Goal: Task Accomplishment & Management: Use online tool/utility

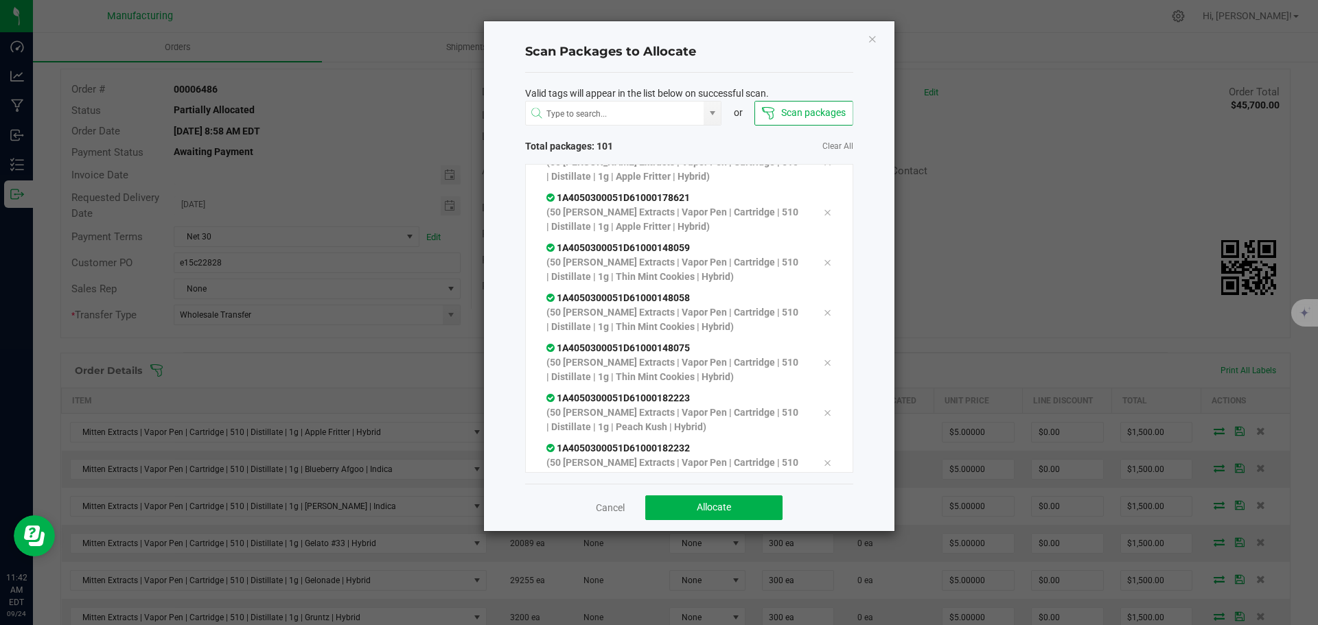
scroll to position [4788, 0]
click at [706, 509] on span "Allocate" at bounding box center [714, 507] width 34 height 11
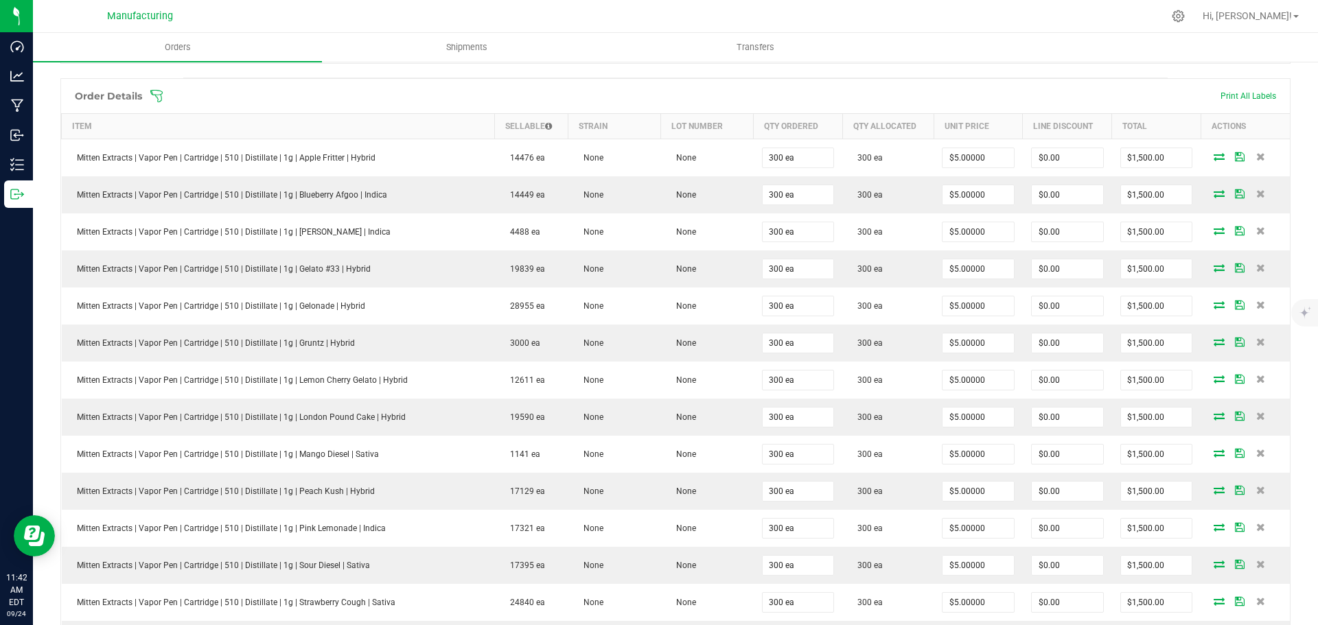
scroll to position [0, 0]
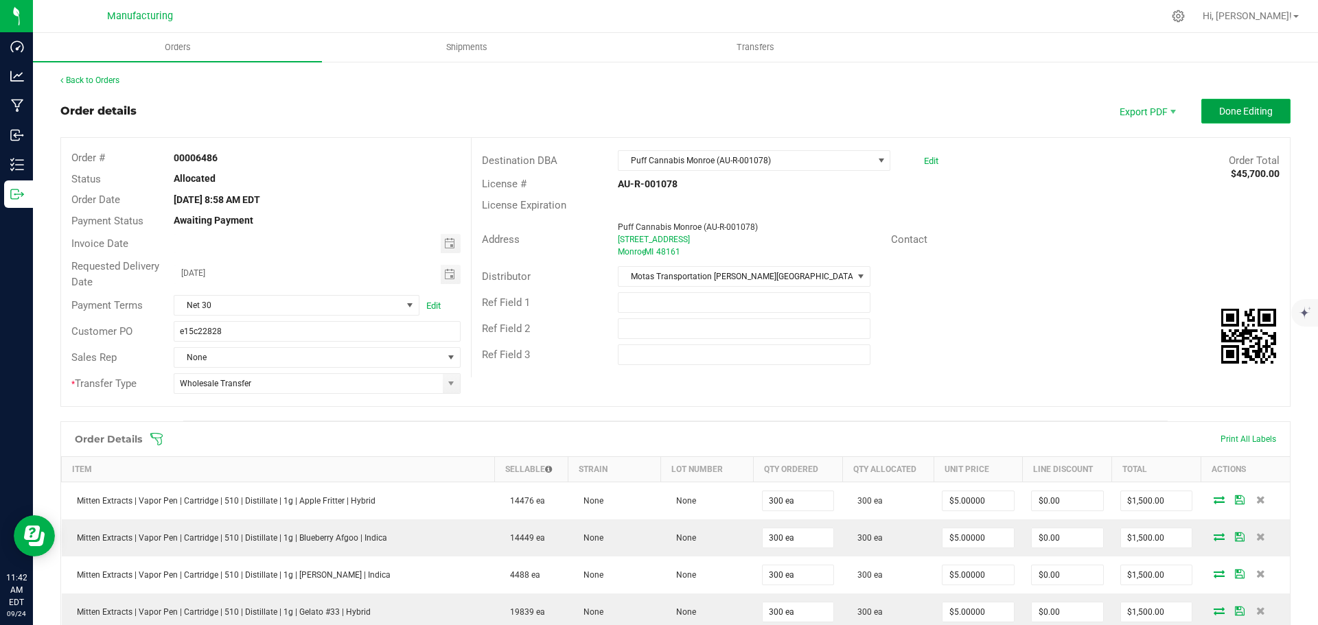
click at [1222, 111] on span "Done Editing" at bounding box center [1246, 111] width 54 height 11
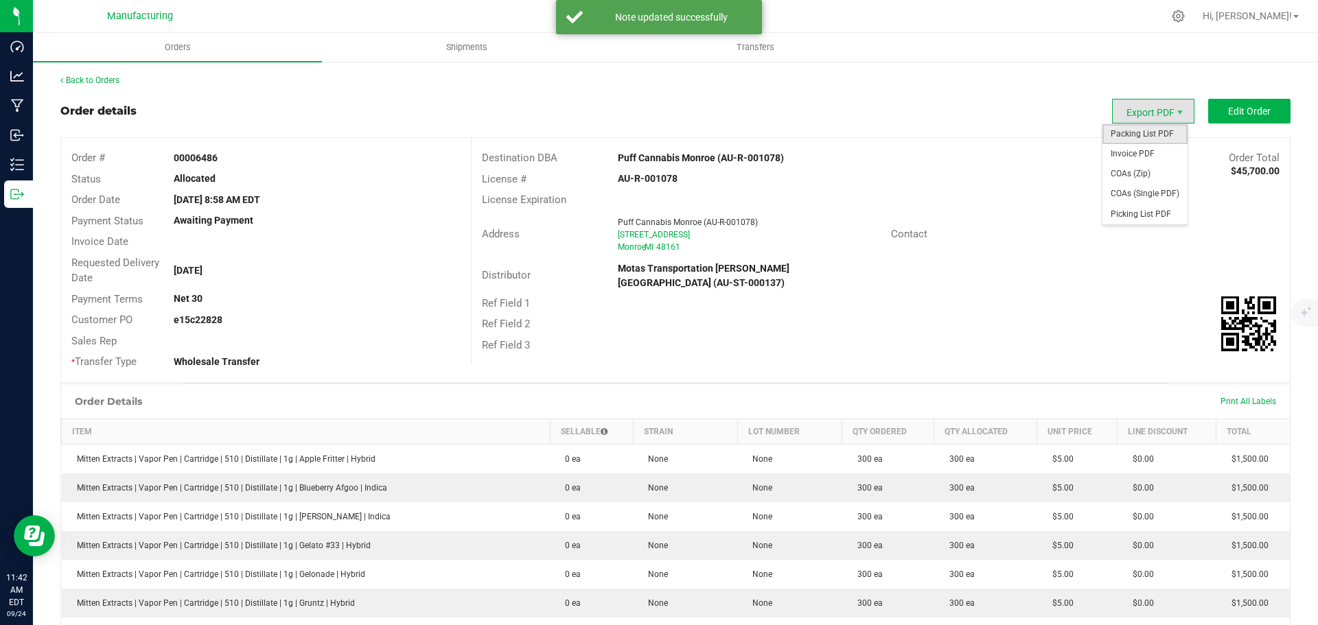
click at [1124, 135] on span "Packing List PDF" at bounding box center [1144, 134] width 85 height 20
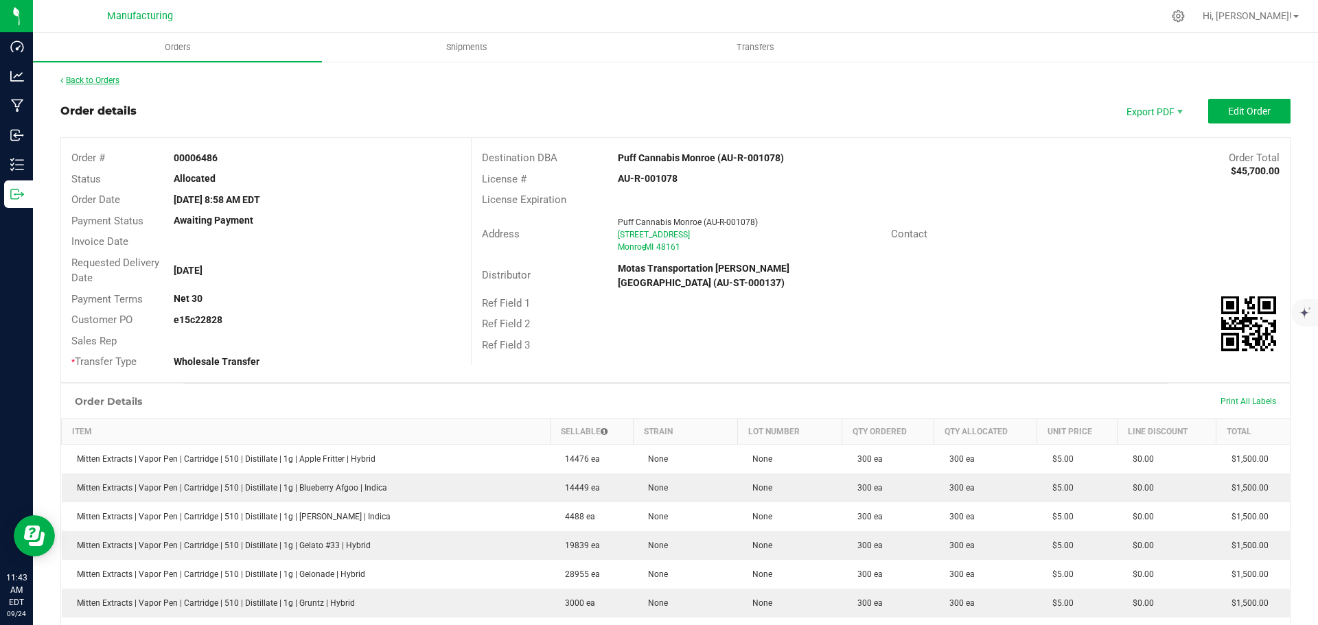
click at [106, 82] on link "Back to Orders" at bounding box center [89, 81] width 59 height 10
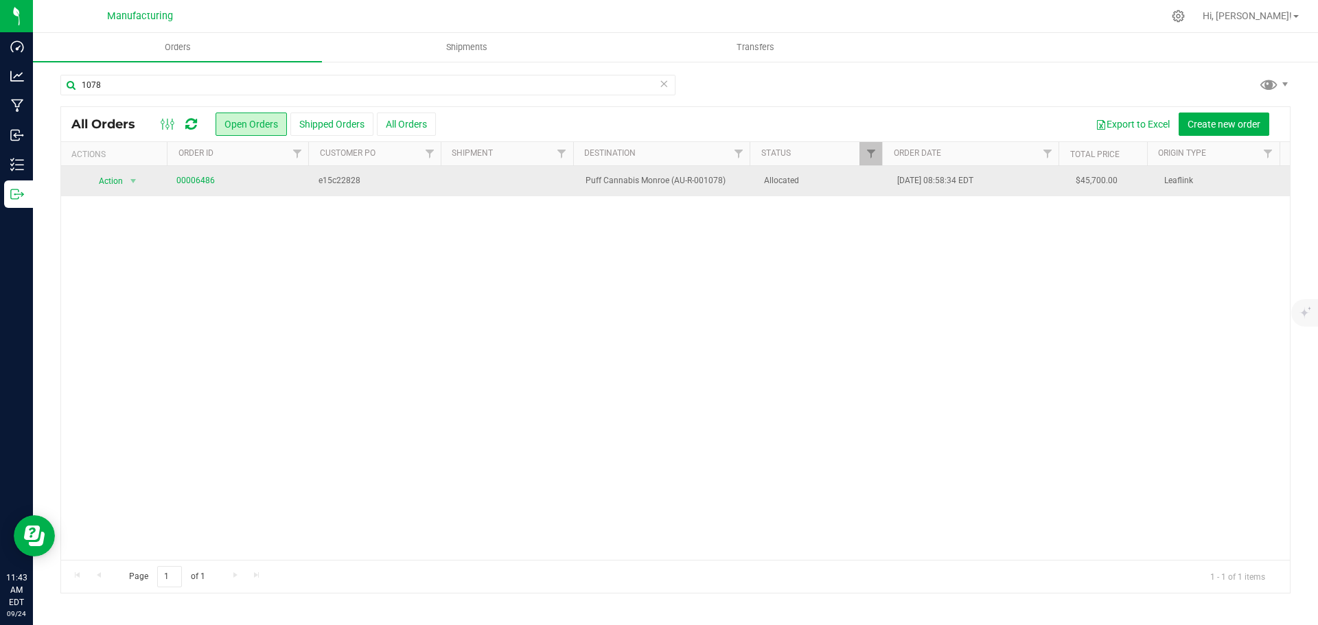
click at [830, 185] on span "Allocated" at bounding box center [822, 180] width 117 height 13
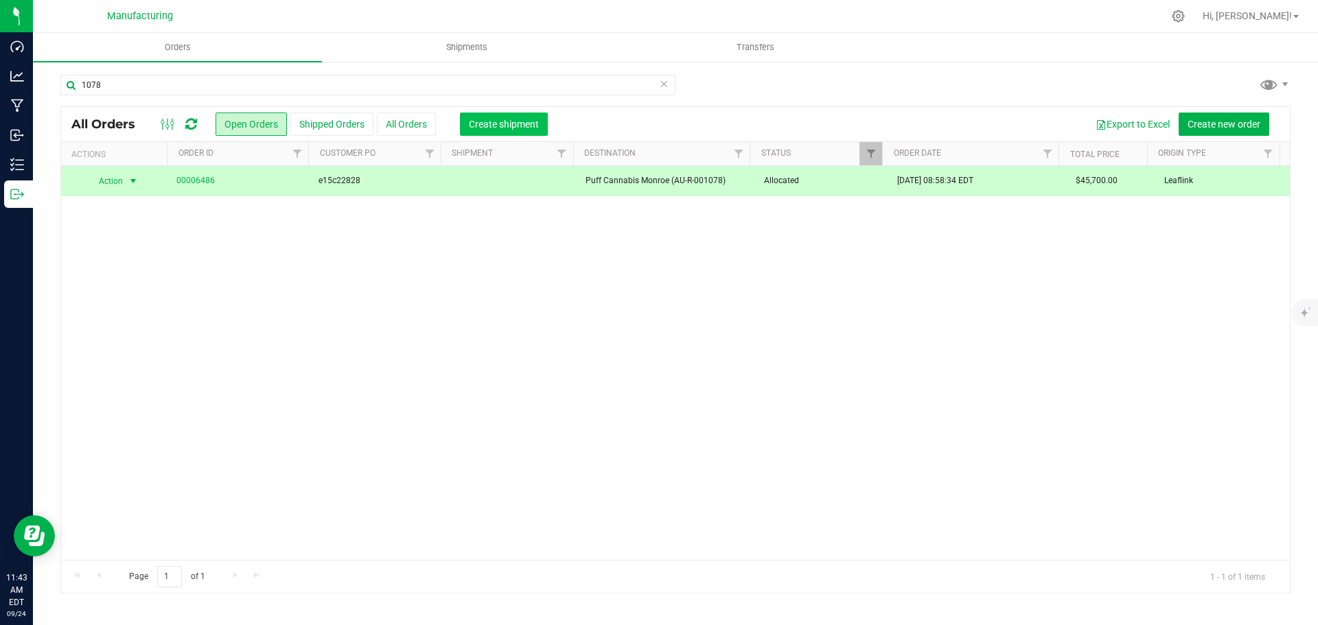
click at [518, 122] on span "Create shipment" at bounding box center [504, 124] width 70 height 11
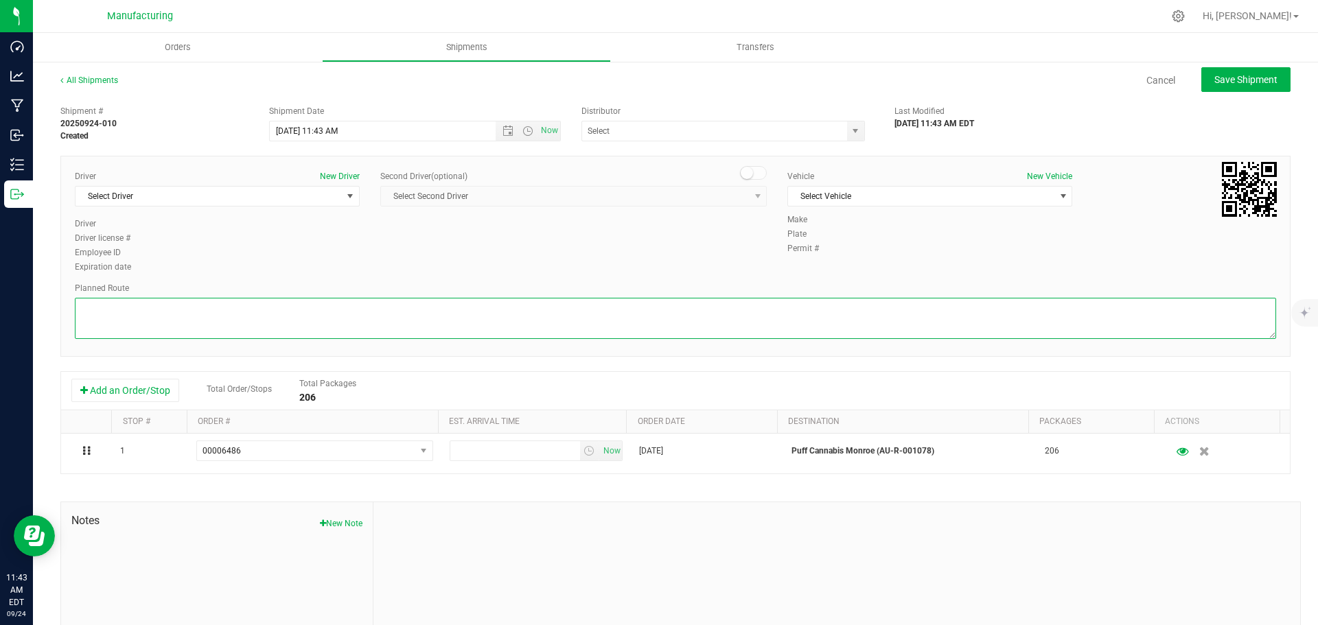
click at [757, 311] on textarea at bounding box center [675, 318] width 1201 height 41
paste textarea "PUFF Cannabis - [GEOGRAPHIC_DATA] [STREET_ADDRESS]  Get on I-75 N from Laplais…"
type textarea "PUFF Cannabis - [GEOGRAPHIC_DATA] [STREET_ADDRESS]  Get on I-75 N from Laplais…"
click at [217, 188] on span "Select Driver" at bounding box center [209, 196] width 266 height 19
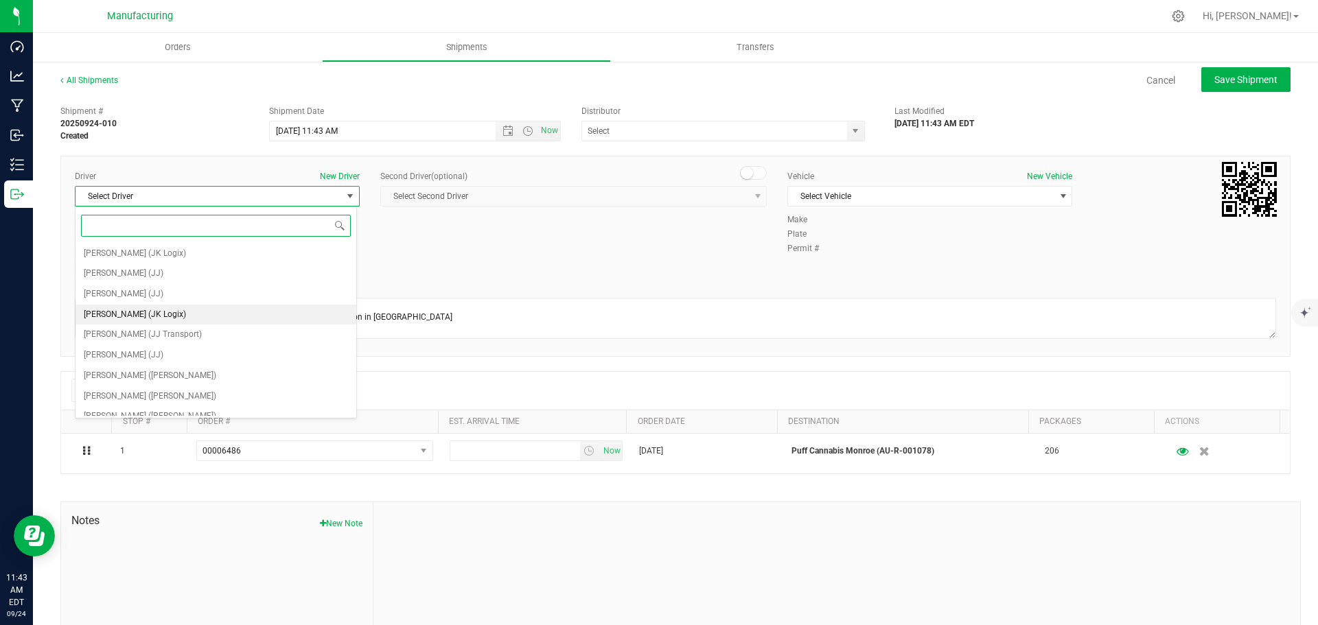
click at [132, 309] on span "[PERSON_NAME] (JK Logix)" at bounding box center [135, 315] width 102 height 18
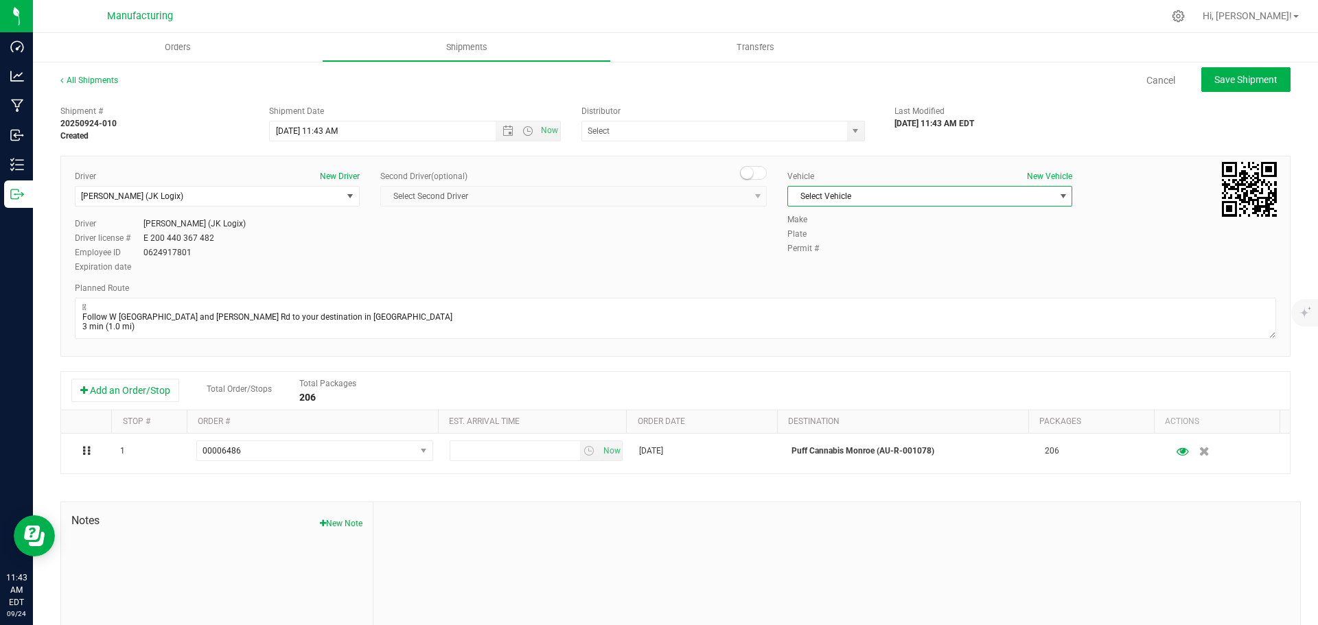
click at [874, 189] on span "Select Vehicle" at bounding box center [921, 196] width 266 height 19
click at [813, 303] on li "Van 16 - JK" at bounding box center [923, 301] width 281 height 21
click at [850, 135] on span "select" at bounding box center [855, 131] width 11 height 11
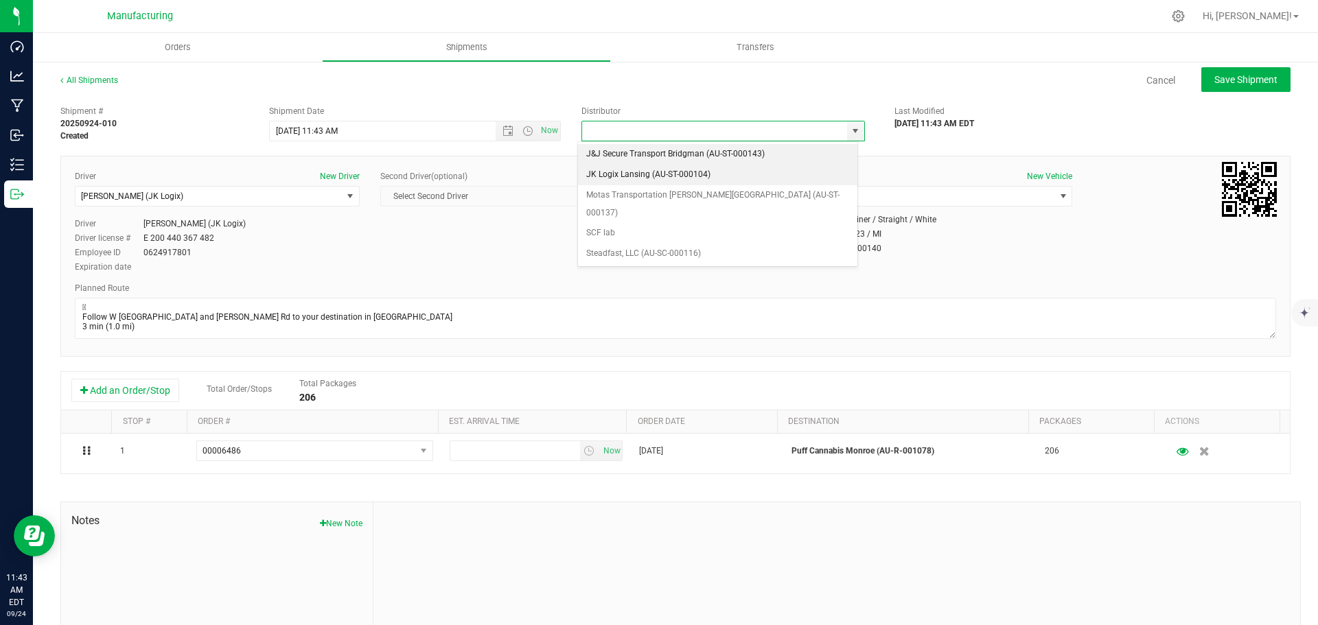
click at [661, 172] on li "JK Logix Lansing (AU-ST-000104)" at bounding box center [717, 175] width 279 height 21
type input "JK Logix Lansing (AU-ST-000104)"
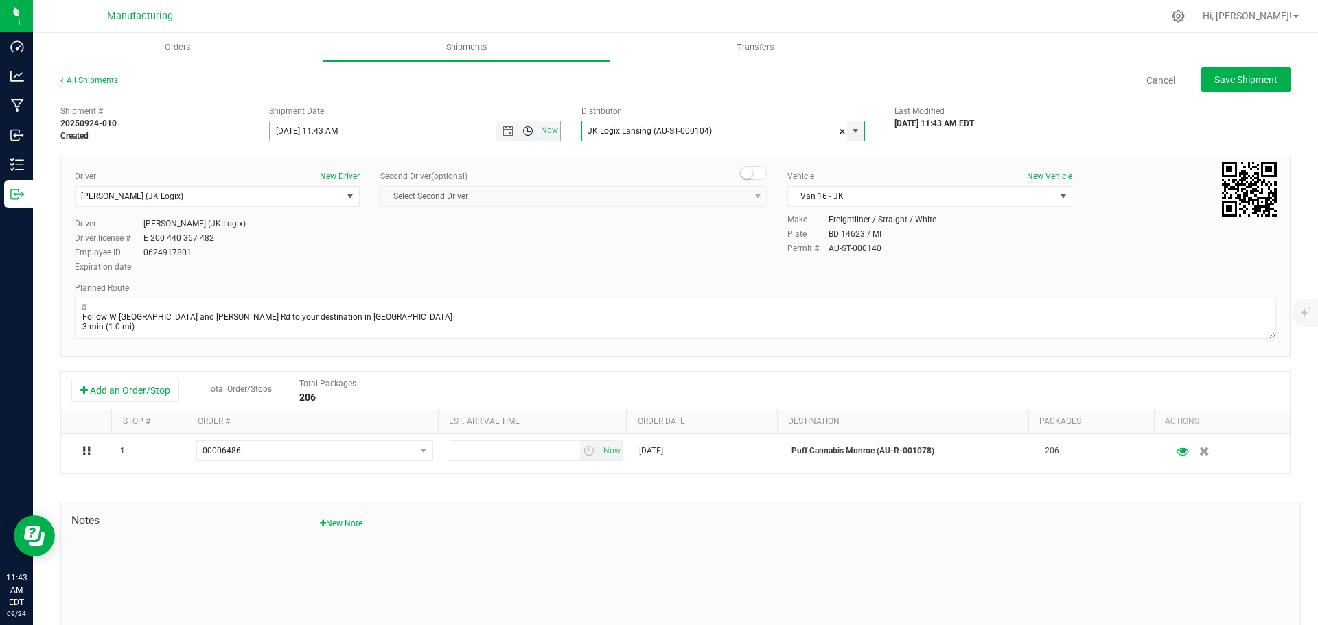
click at [529, 131] on span "Open the time view" at bounding box center [527, 131] width 23 height 11
click at [310, 222] on li "11:30 AM" at bounding box center [411, 216] width 287 height 18
click at [1214, 74] on span "Save Shipment" at bounding box center [1245, 79] width 63 height 11
type input "[DATE] 3:30 PM"
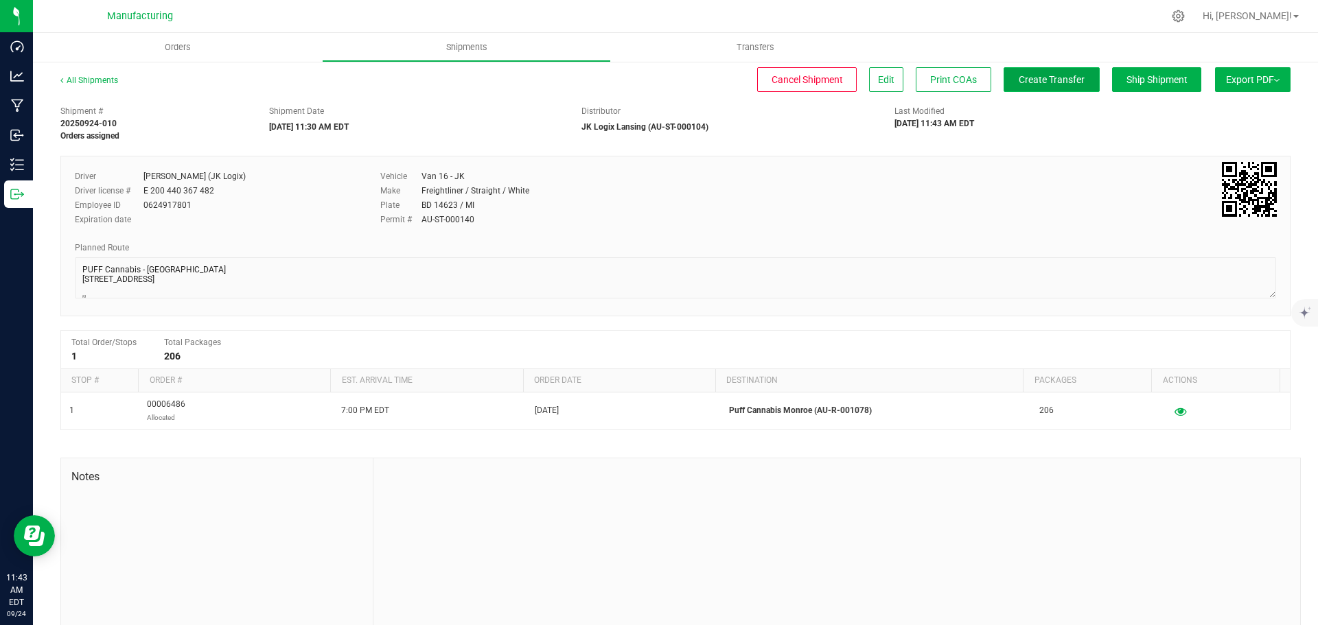
click at [1048, 78] on span "Create Transfer" at bounding box center [1052, 79] width 66 height 11
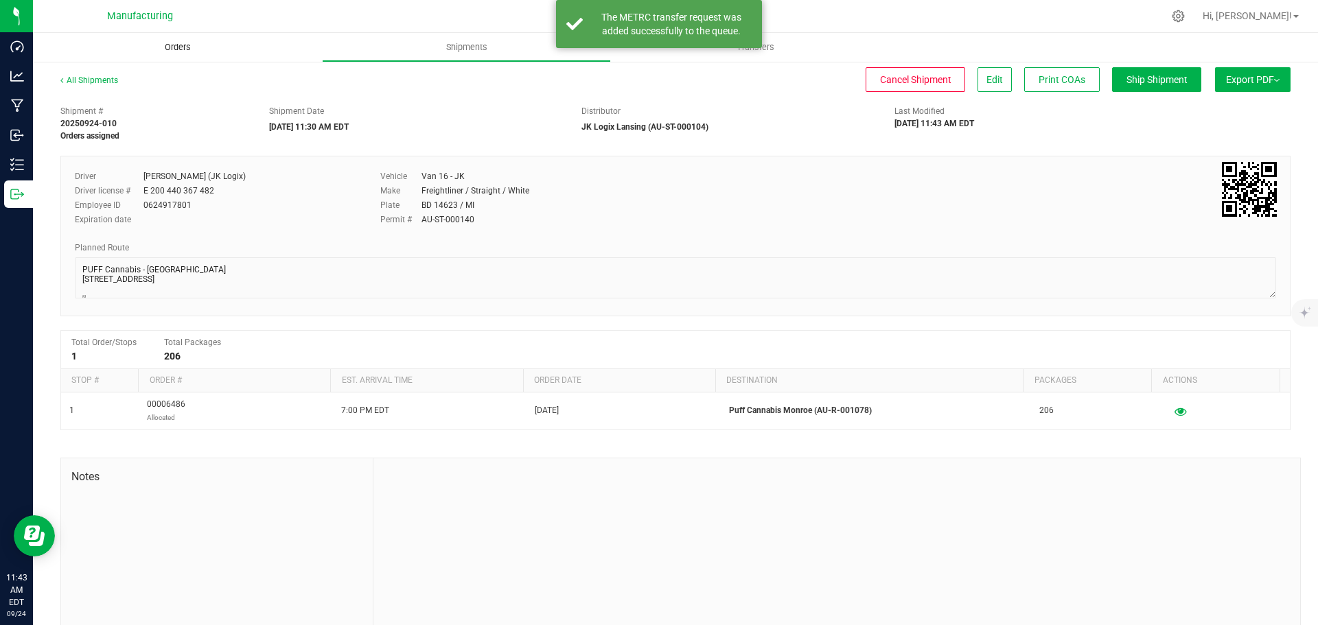
click at [160, 49] on span "Orders" at bounding box center [177, 47] width 63 height 12
